Goal: Navigation & Orientation: Understand site structure

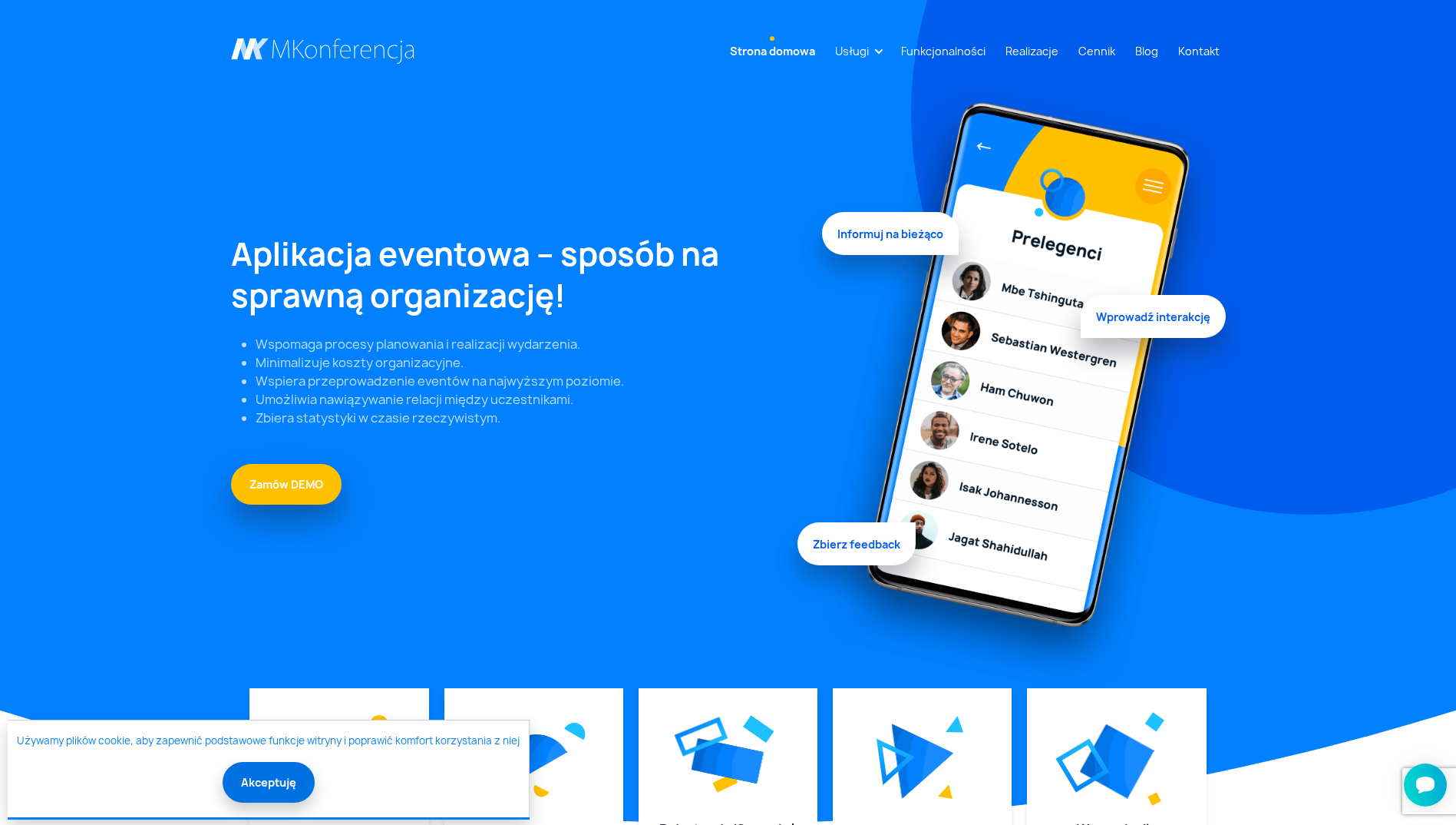
click at [254, 783] on button "Akceptuję" at bounding box center [268, 782] width 92 height 41
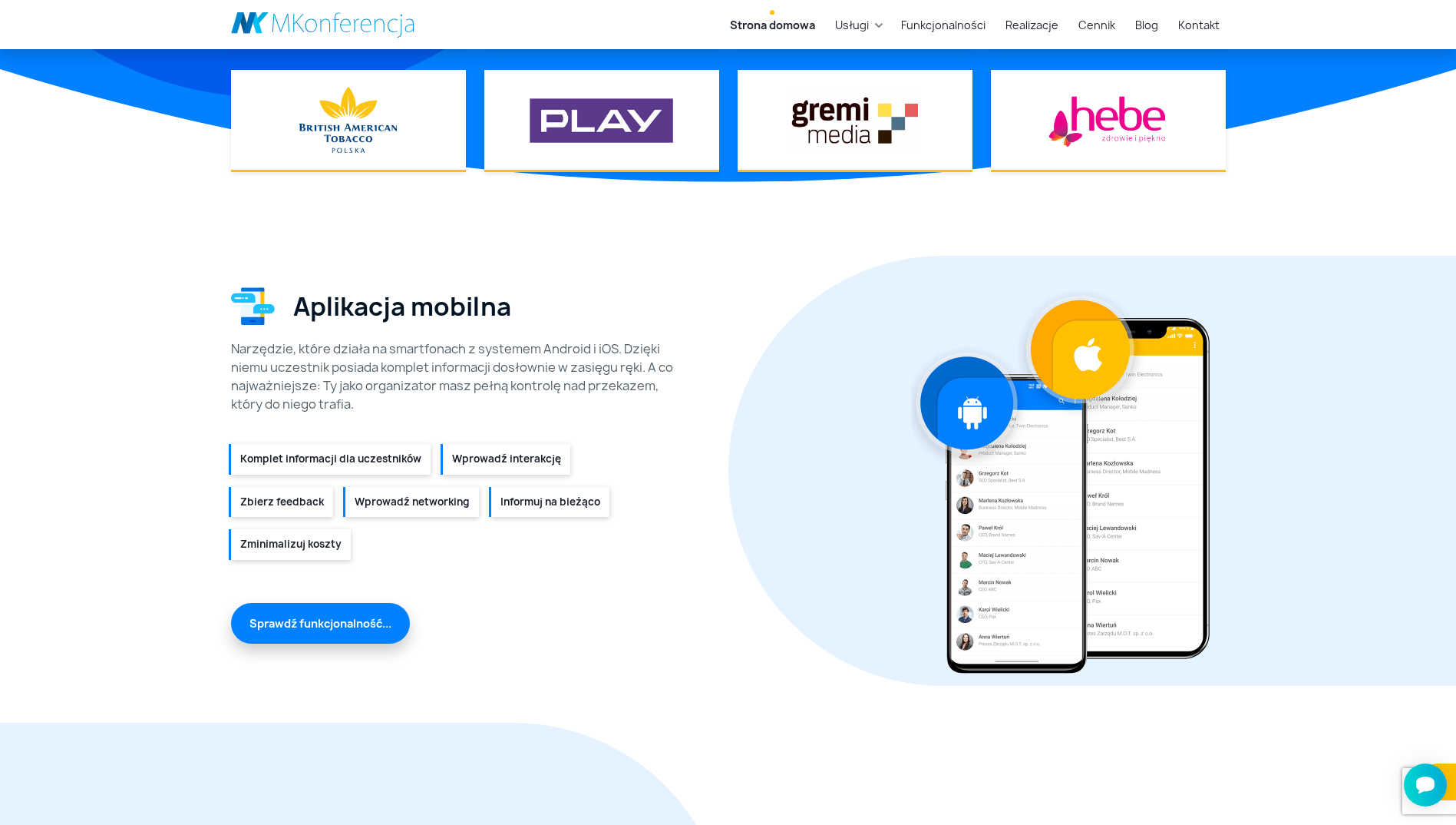
scroll to position [1459, 0]
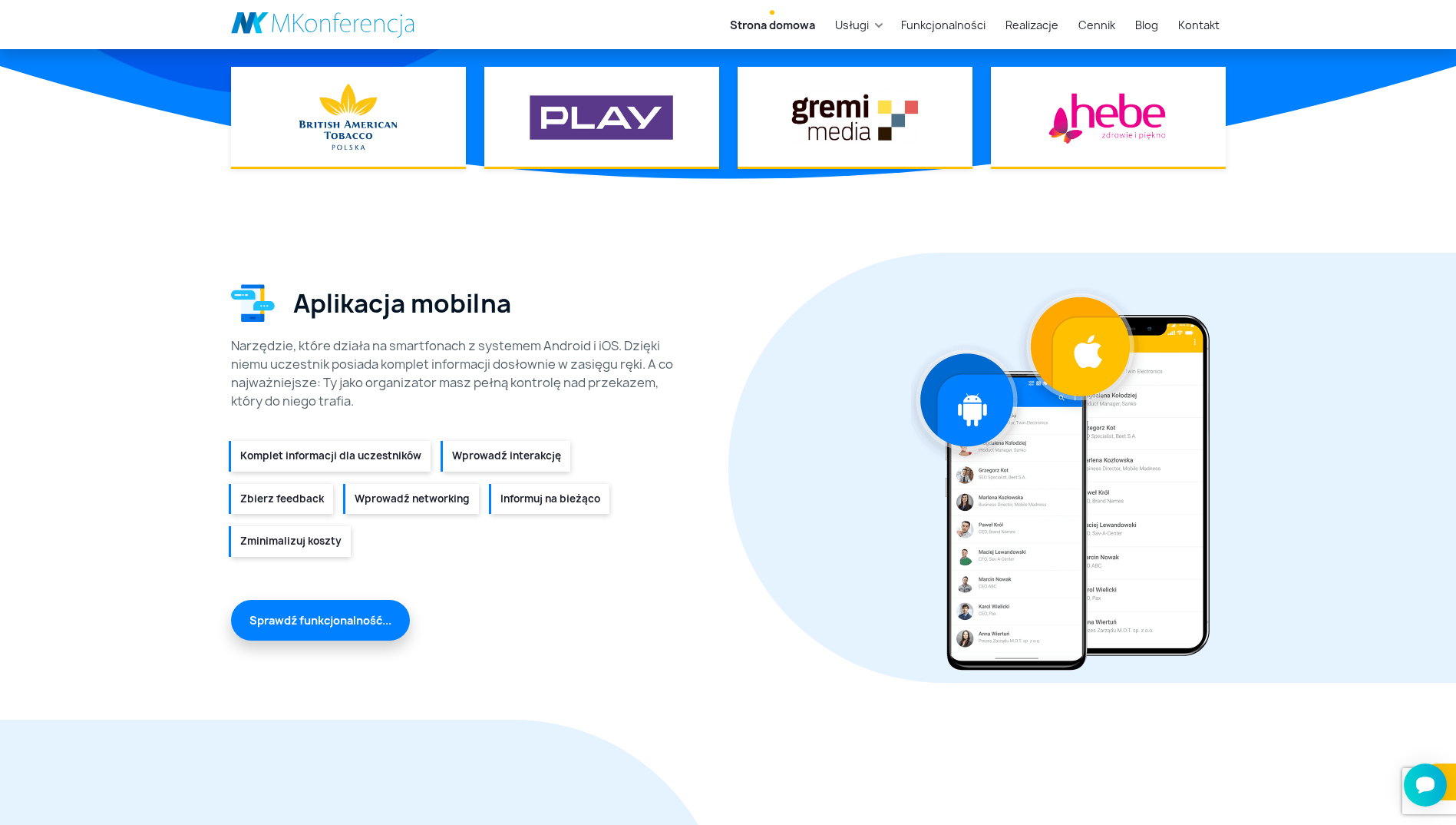
click at [306, 455] on li "Komplet informacji dla uczestników" at bounding box center [330, 456] width 199 height 31
click at [342, 617] on link "Sprawdź funkcjonalność..." at bounding box center [321, 619] width 179 height 41
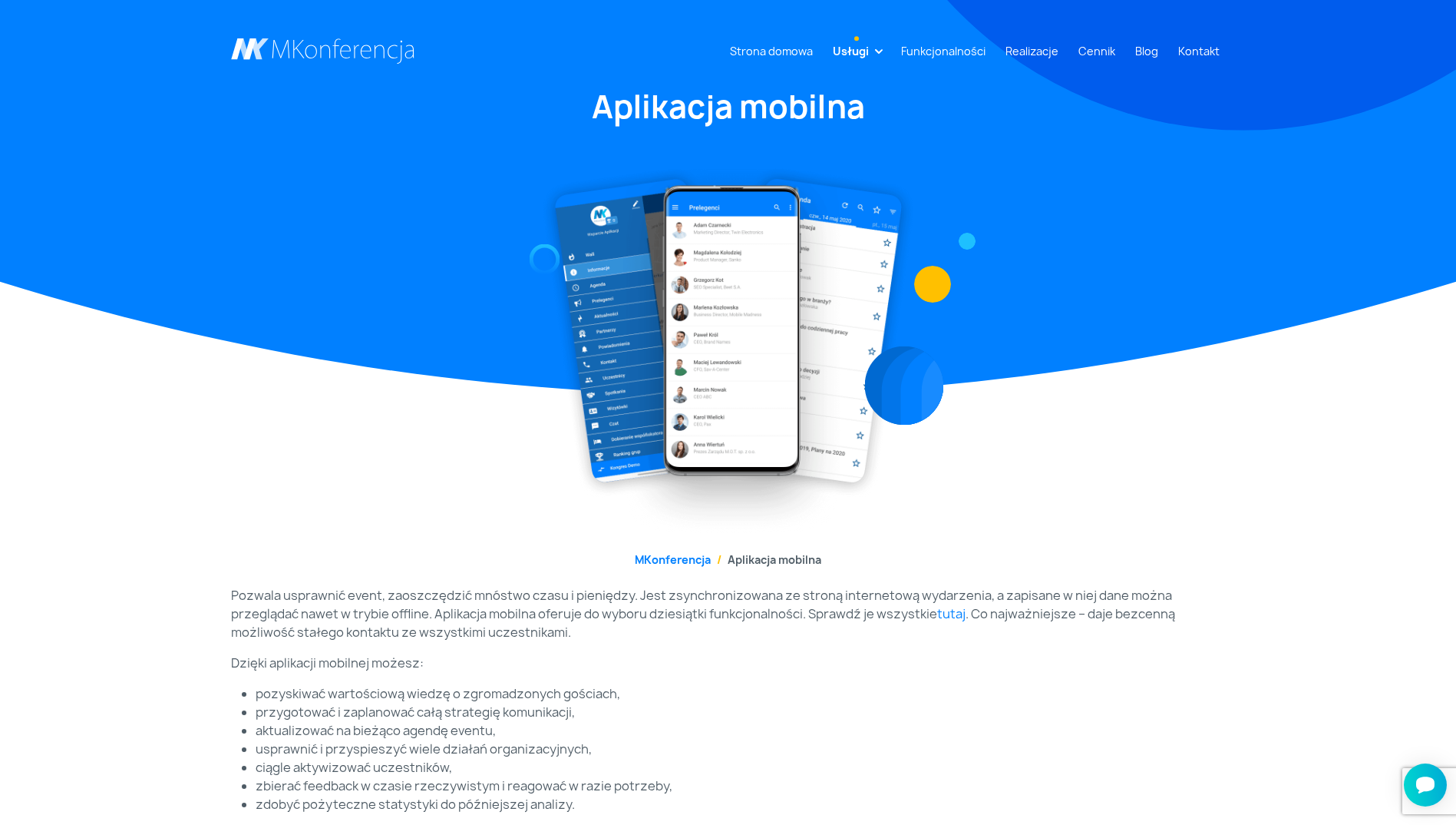
click at [856, 53] on link "Usługi" at bounding box center [851, 51] width 49 height 28
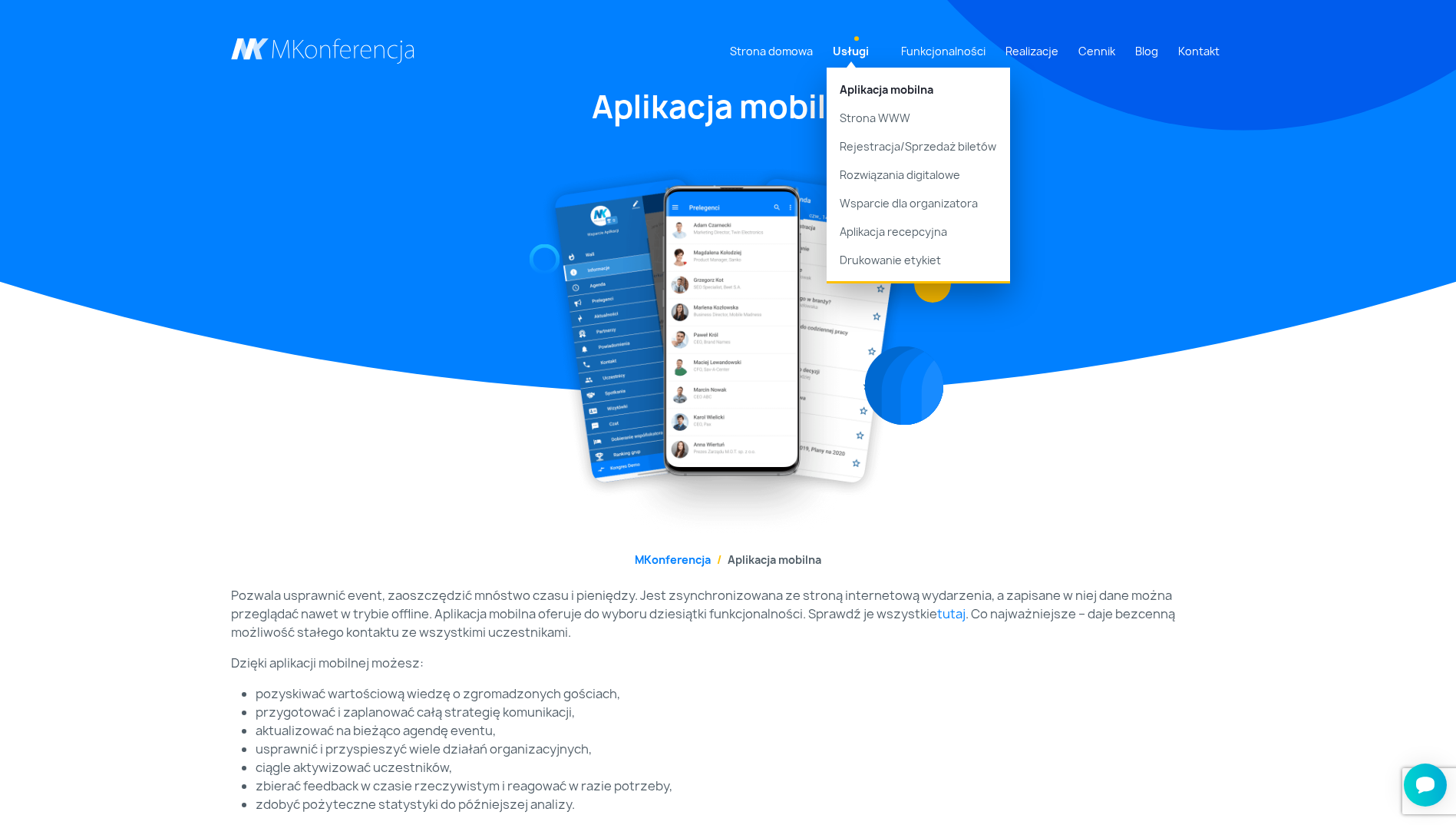
drag, startPoint x: 1046, startPoint y: 548, endPoint x: 1034, endPoint y: 541, distance: 13.9
click at [1047, 548] on div "Strona domowa Usługi Aplikacja mobilna Strona WWW Rejestracja/Sprzedaż biletów …" at bounding box center [728, 806] width 1456 height 1614
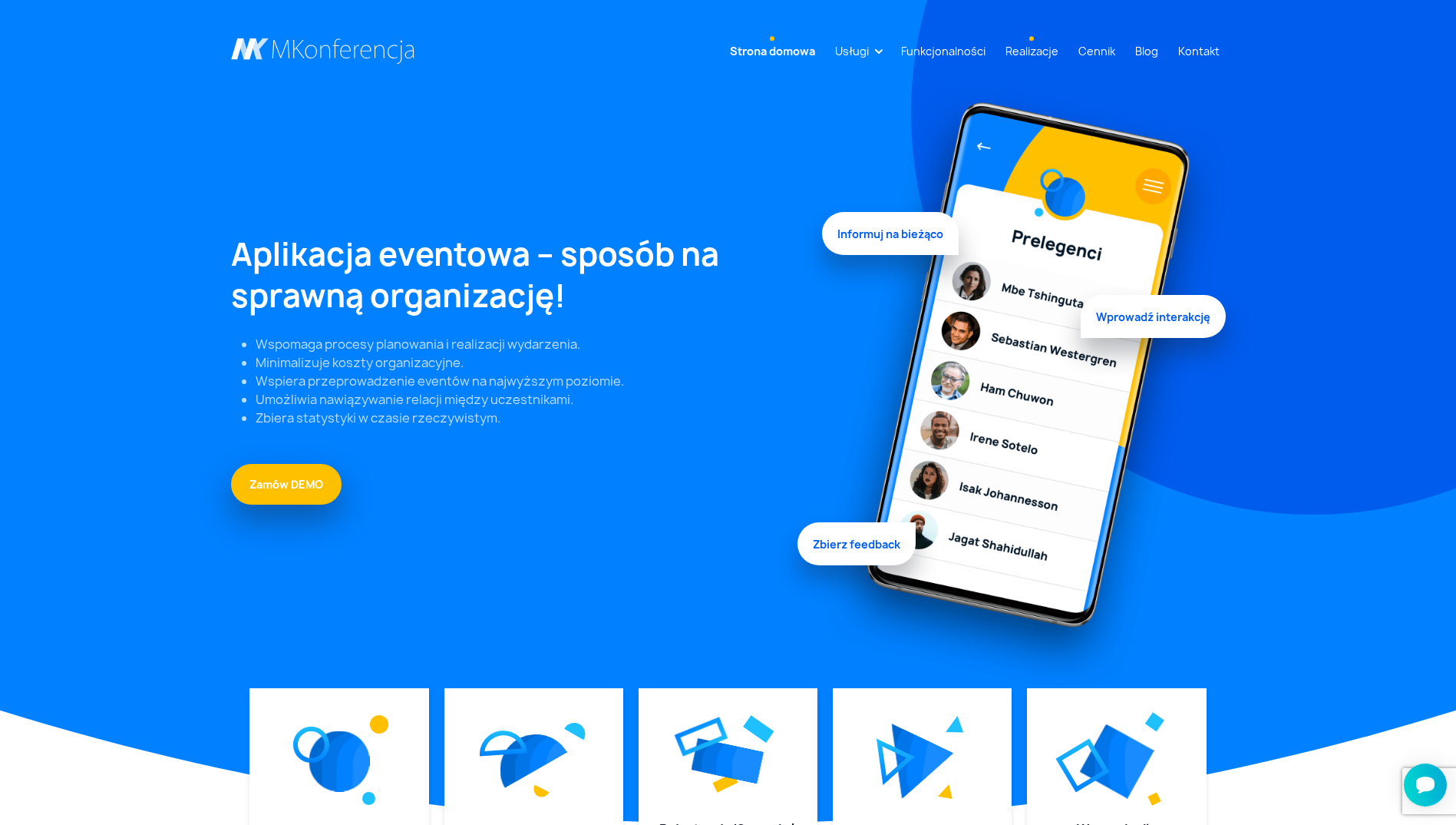
click at [1026, 48] on link "Realizacje" at bounding box center [1033, 51] width 66 height 28
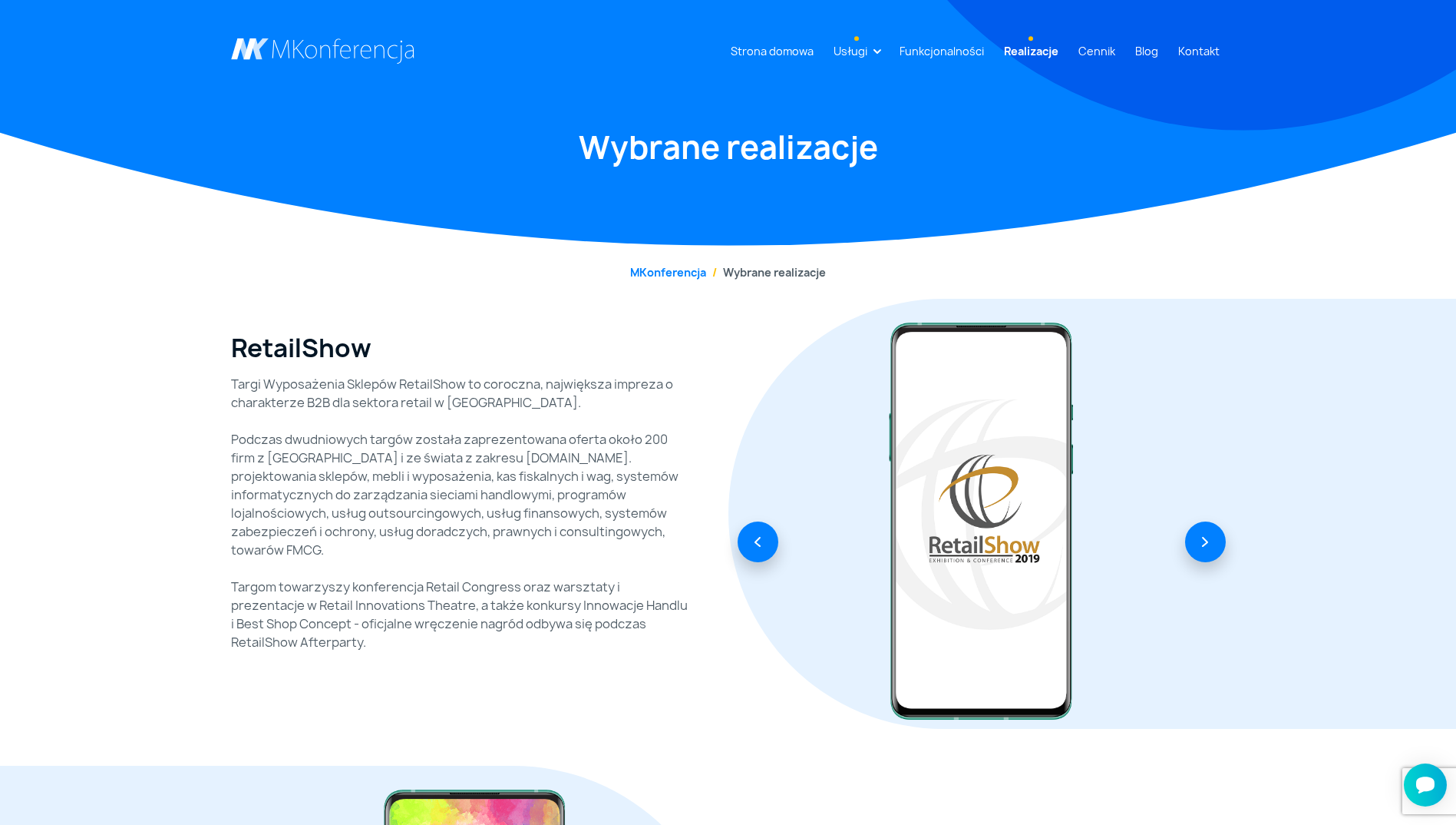
click at [856, 47] on link "Usługi" at bounding box center [850, 51] width 46 height 28
